Goal: Task Accomplishment & Management: Use online tool/utility

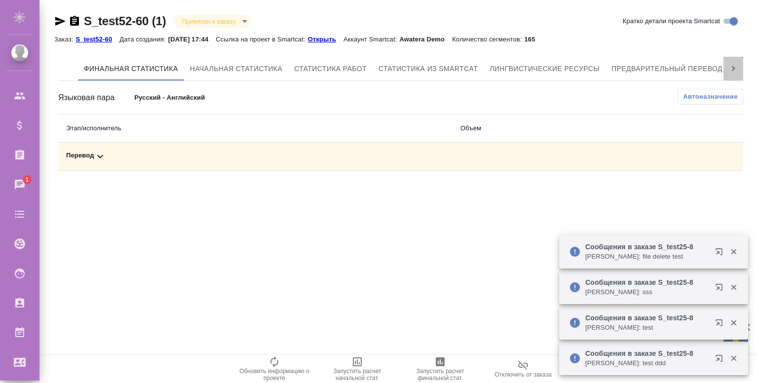
click at [735, 68] on icon at bounding box center [733, 69] width 10 height 10
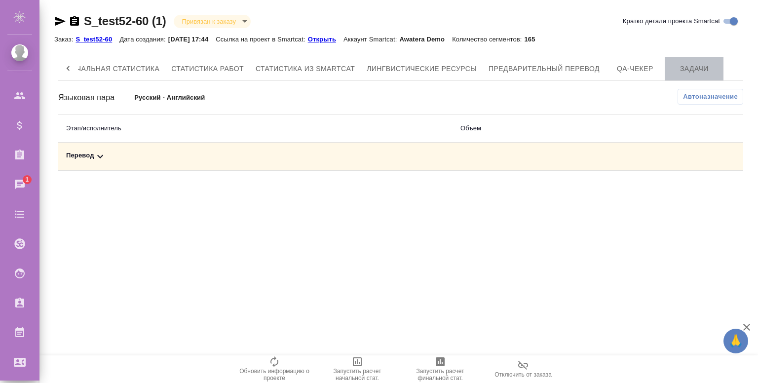
click at [689, 64] on span "Задачи" at bounding box center [694, 69] width 47 height 12
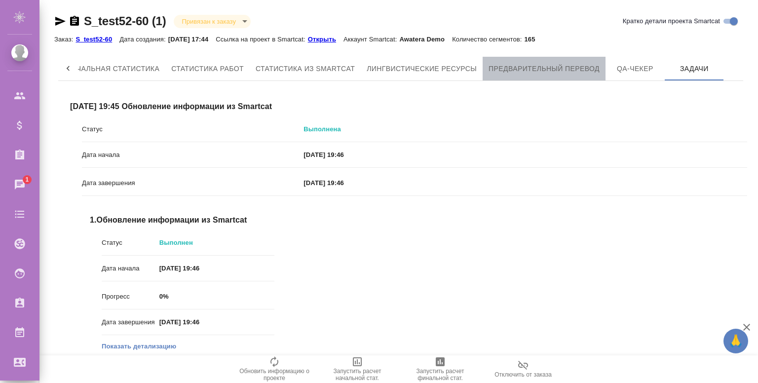
click at [546, 70] on span "Предварительный перевод" at bounding box center [544, 69] width 111 height 12
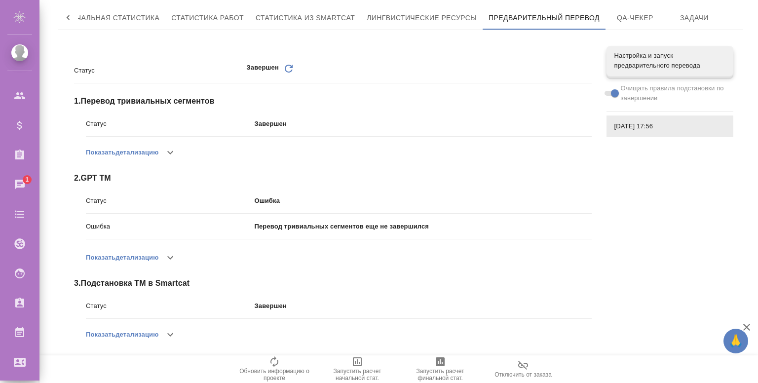
scroll to position [55, 0]
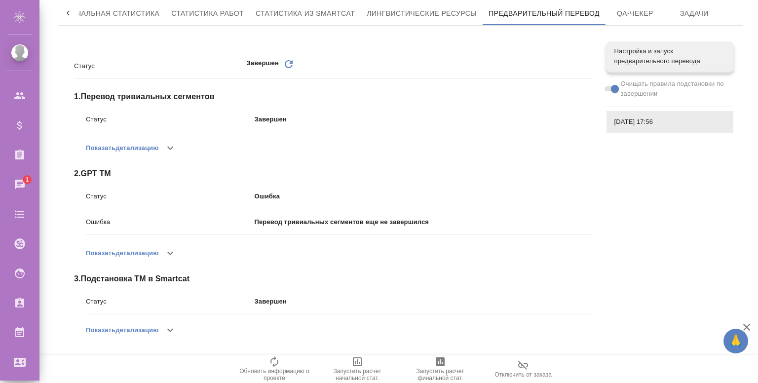
click at [174, 328] on icon "button" at bounding box center [170, 330] width 12 height 12
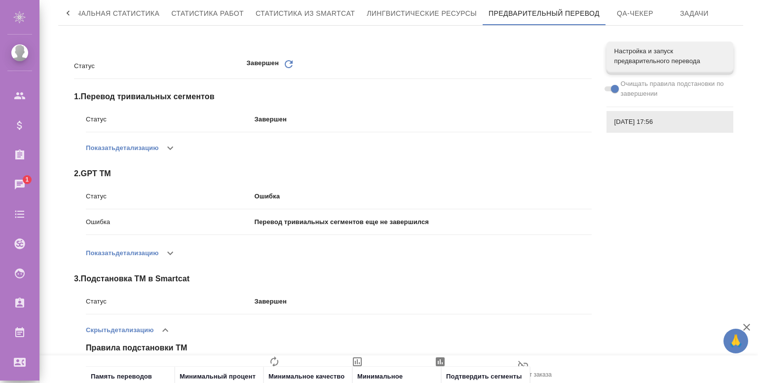
scroll to position [153, 0]
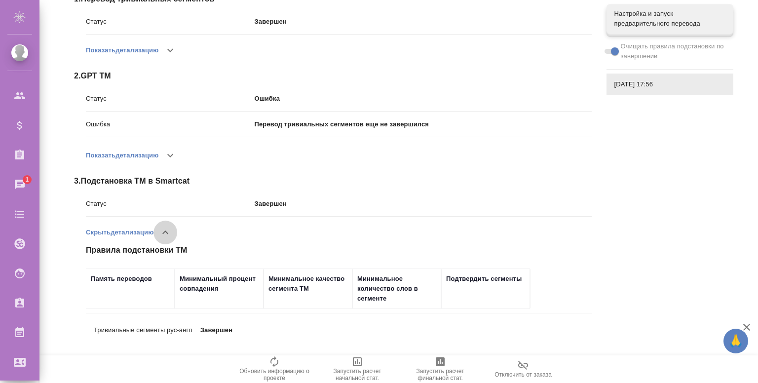
click at [165, 231] on icon "button" at bounding box center [165, 233] width 12 height 12
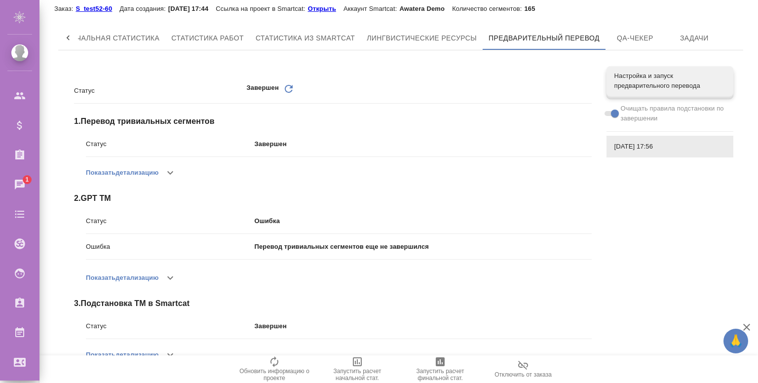
scroll to position [55, 0]
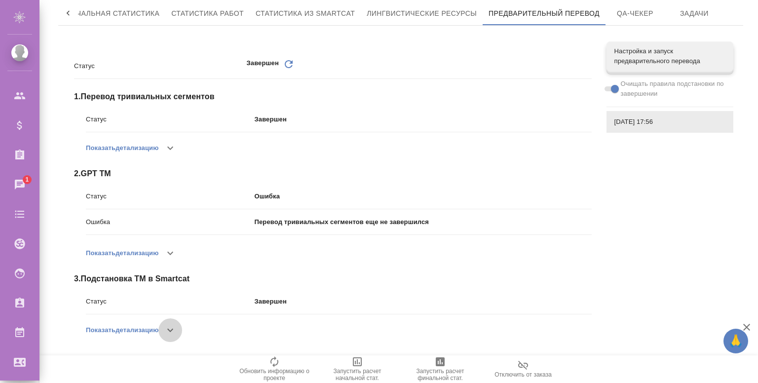
click at [170, 335] on icon "button" at bounding box center [170, 330] width 12 height 12
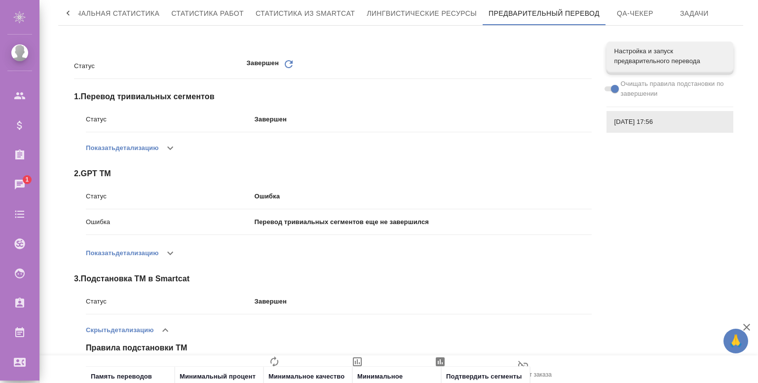
scroll to position [153, 0]
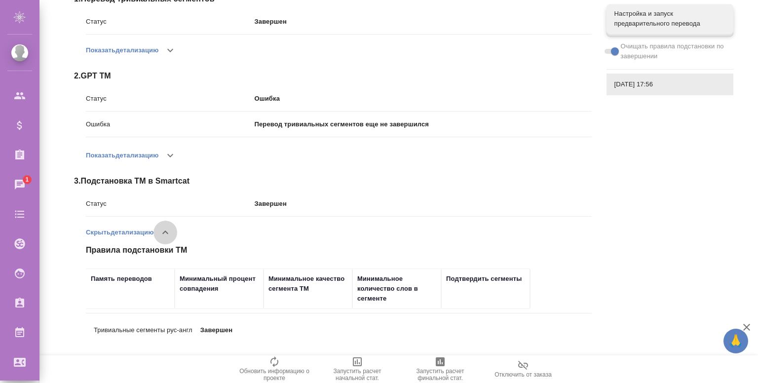
click at [171, 229] on icon "button" at bounding box center [165, 233] width 12 height 12
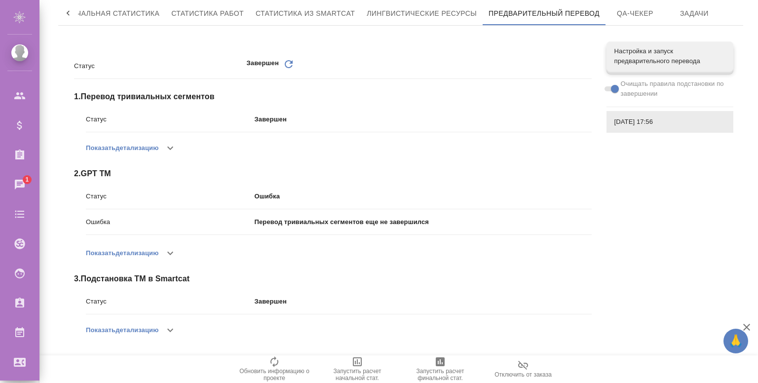
scroll to position [55, 0]
drag, startPoint x: 286, startPoint y: 224, endPoint x: 430, endPoint y: 216, distance: 143.8
click at [430, 216] on div "Ошибка Перевод тривиальных сегментов еще не завершился" at bounding box center [339, 222] width 506 height 17
click at [424, 149] on div "Показать детализацию" at bounding box center [339, 149] width 506 height 24
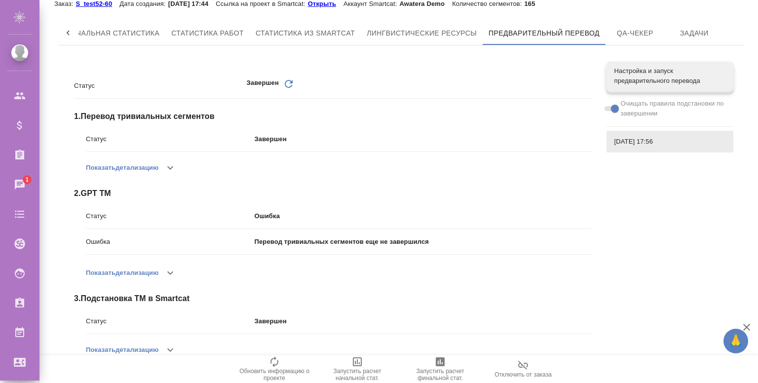
scroll to position [34, 0]
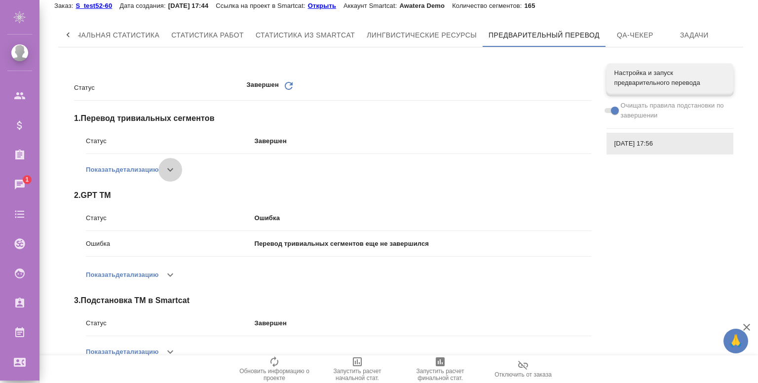
click at [173, 169] on icon "button" at bounding box center [170, 169] width 6 height 3
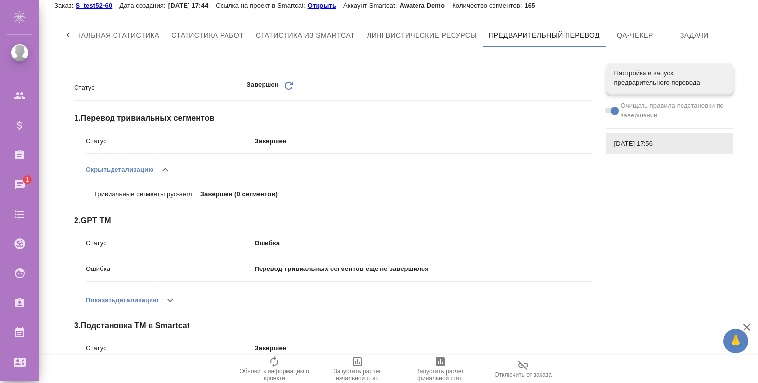
click at [167, 170] on icon "button" at bounding box center [165, 170] width 12 height 12
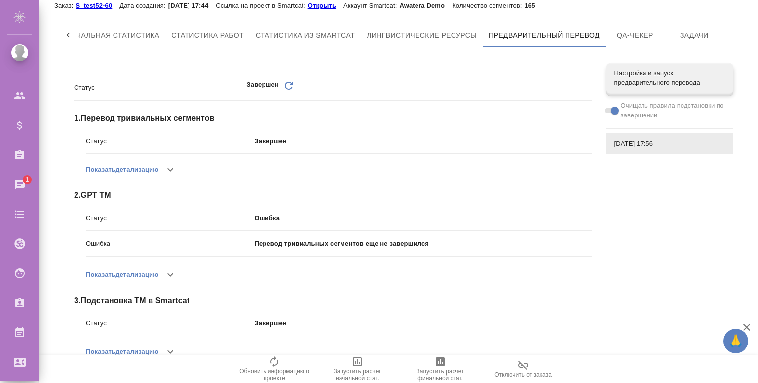
scroll to position [0, 0]
